Goal: Check status: Check status

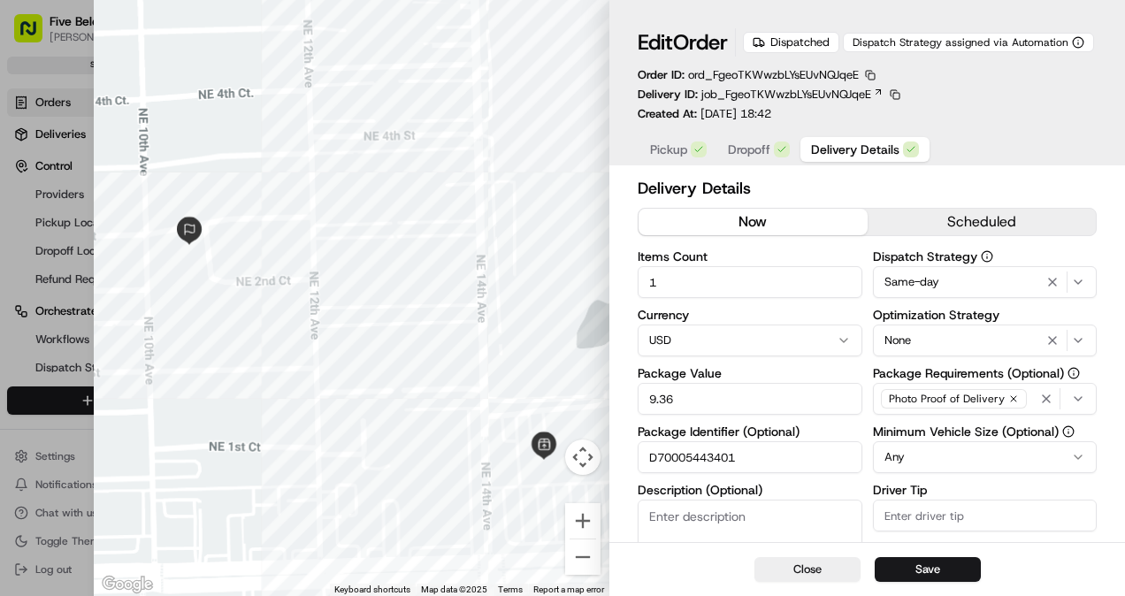
scroll to position [483, 0]
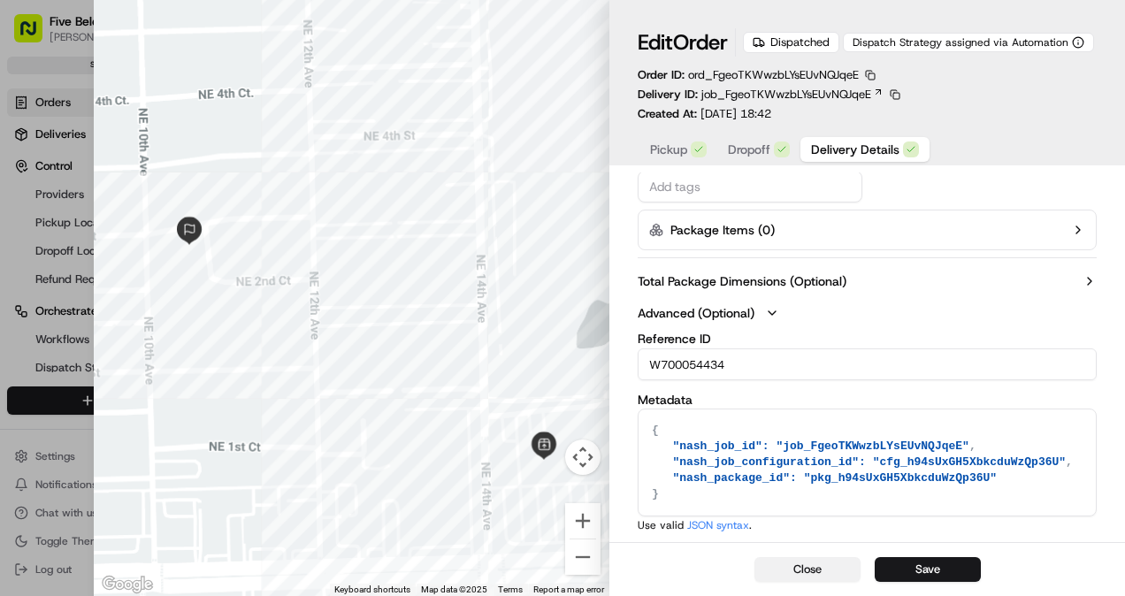
drag, startPoint x: 0, startPoint y: 0, endPoint x: 809, endPoint y: 562, distance: 985.5
click at [809, 562] on button "Close" at bounding box center [807, 569] width 106 height 25
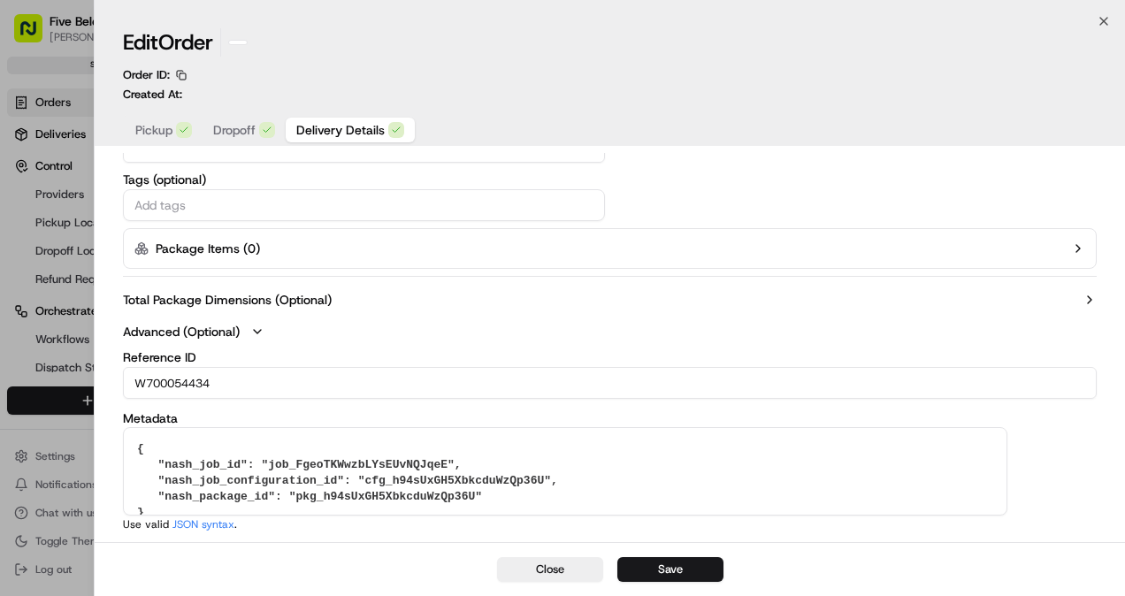
scroll to position [444, 0]
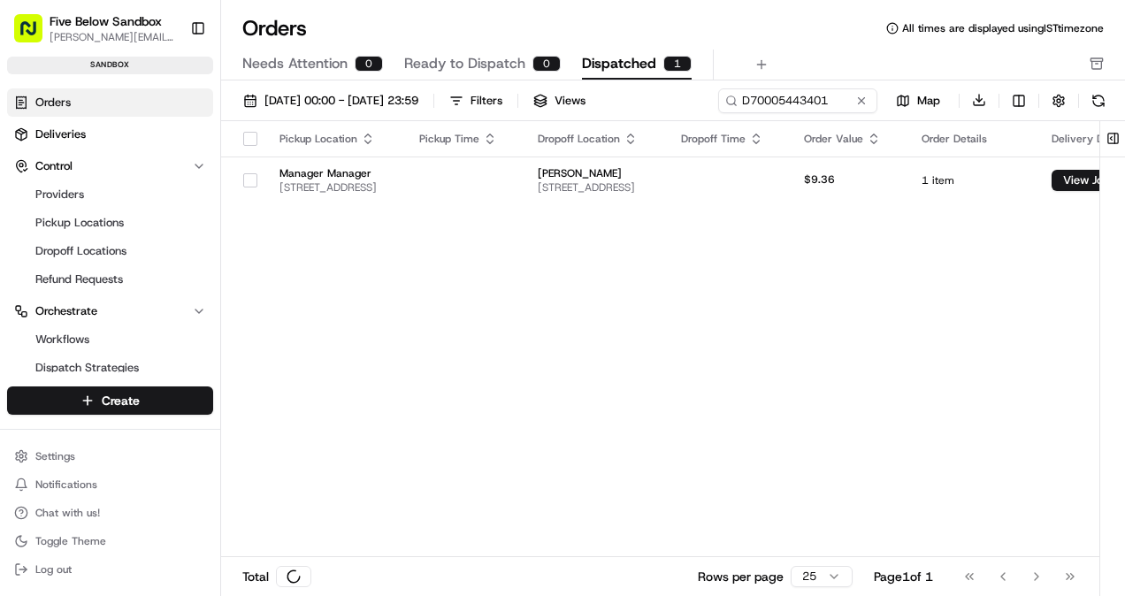
click at [486, 60] on span "Ready to Dispatch" at bounding box center [464, 63] width 121 height 21
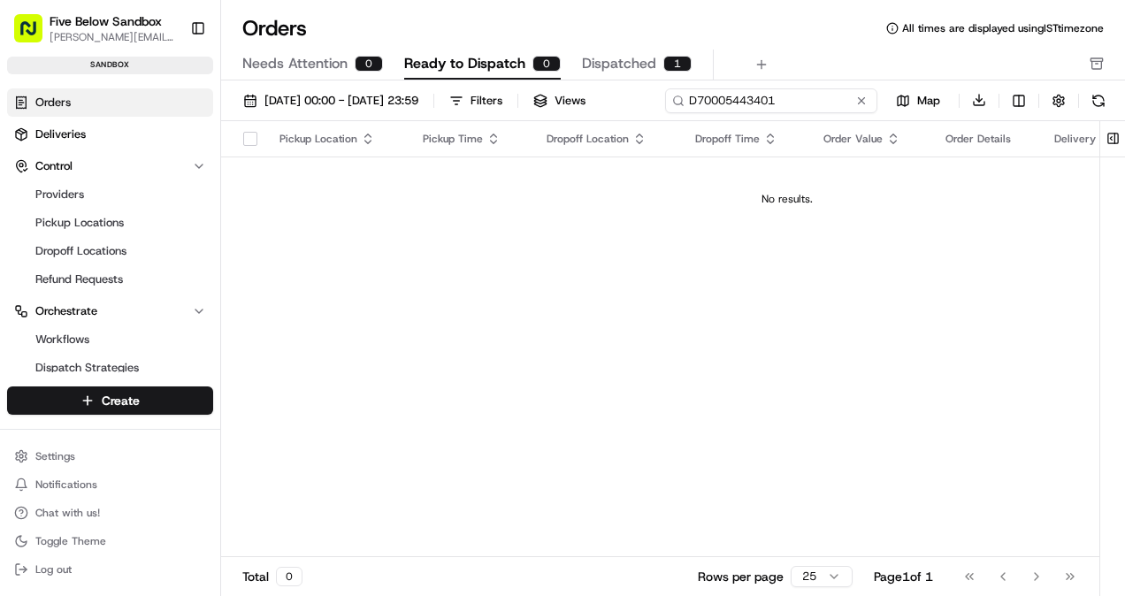
click at [773, 99] on div "[DATE] 00:00 - [DATE] 23:59 Filters Views D70005443401 Map Download" at bounding box center [673, 105] width 904 height 34
paste input "W700054500"
type input "W700054500"
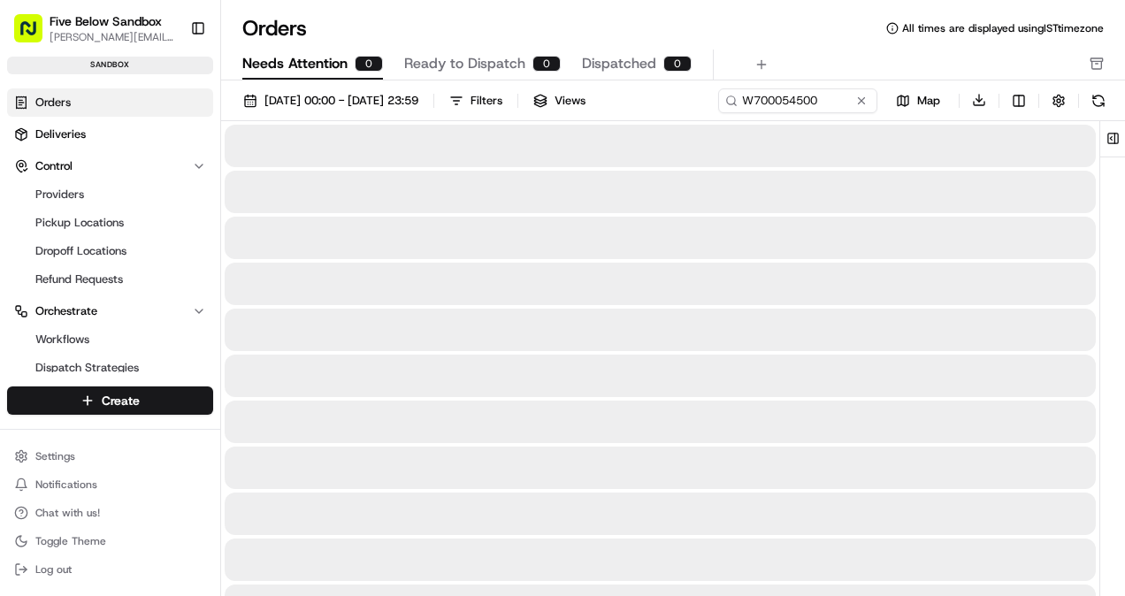
click at [292, 71] on span "Needs Attention" at bounding box center [294, 63] width 105 height 21
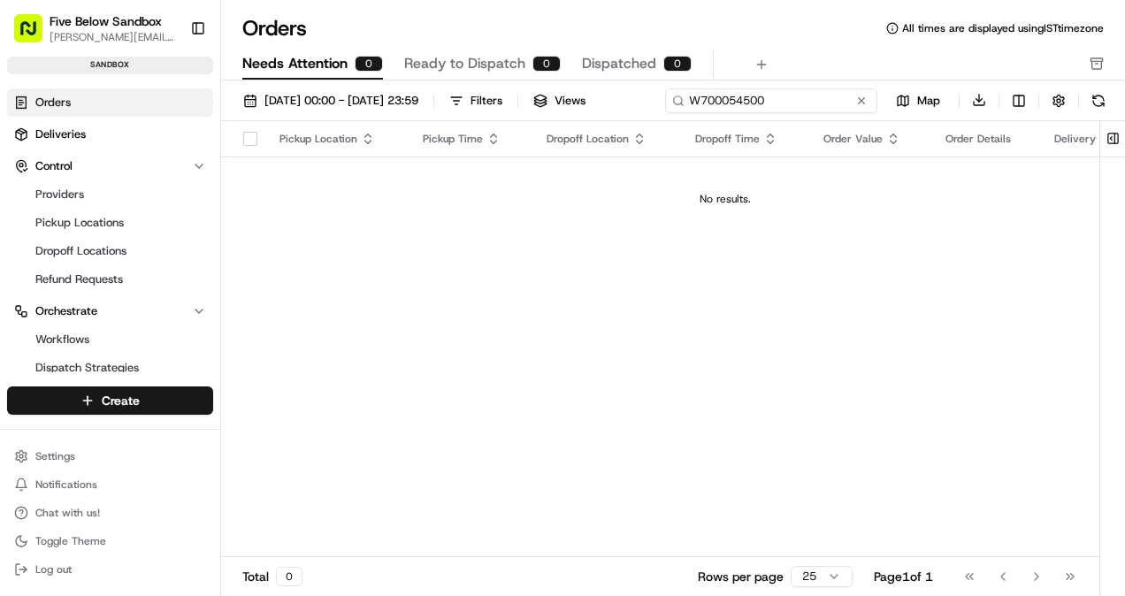
click at [752, 111] on div "[DATE] 00:00 - [DATE] 23:59 Filters Views W700054500 Map Download" at bounding box center [673, 105] width 904 height 34
click at [522, 57] on span "Ready to Dispatch" at bounding box center [464, 63] width 121 height 21
click at [809, 109] on div "[DATE] 00:00 - [DATE] 23:59 Filters Views W700054500 Map Download" at bounding box center [673, 105] width 904 height 34
click at [665, 113] on input "W700054500" at bounding box center [771, 100] width 212 height 25
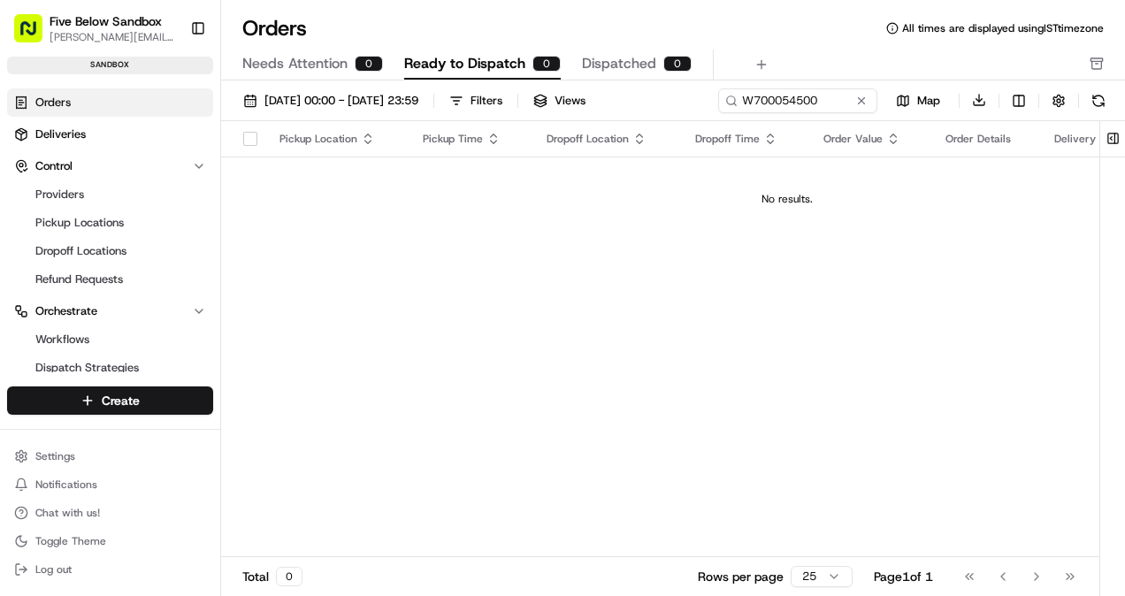
click at [327, 65] on span "Needs Attention" at bounding box center [294, 63] width 105 height 21
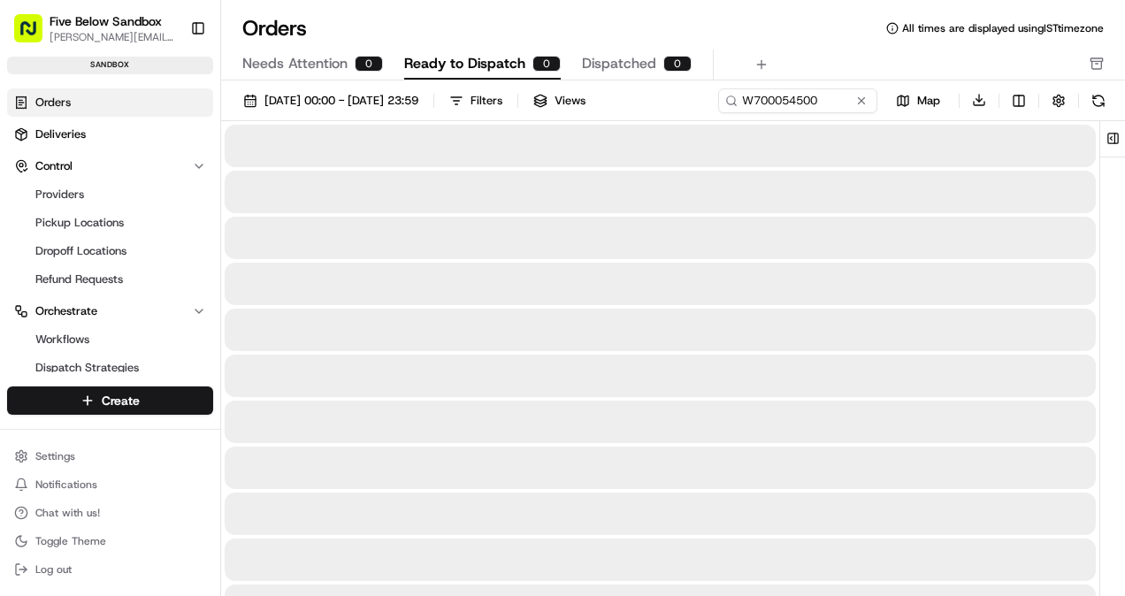
click at [496, 60] on span "Ready to Dispatch" at bounding box center [464, 63] width 121 height 21
